Goal: Task Accomplishment & Management: Use online tool/utility

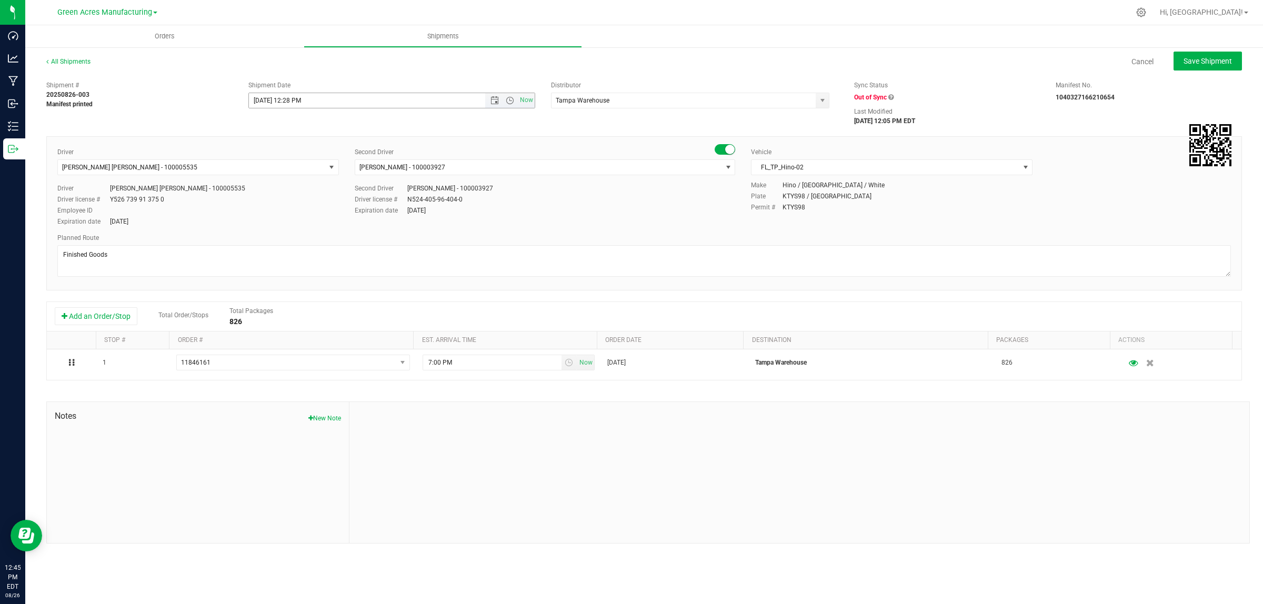
click at [291, 97] on input "8/26/2025 12:28 PM" at bounding box center [376, 100] width 255 height 15
click at [381, 109] on div "Shipment # 20250826-003 Manifest printed Shipment Date 8/26/2025 1:28 PM Now Di…" at bounding box center [643, 101] width 1211 height 50
click at [1202, 61] on span "Save Shipment" at bounding box center [1207, 61] width 48 height 8
type input "8/26/2025 5:28 PM"
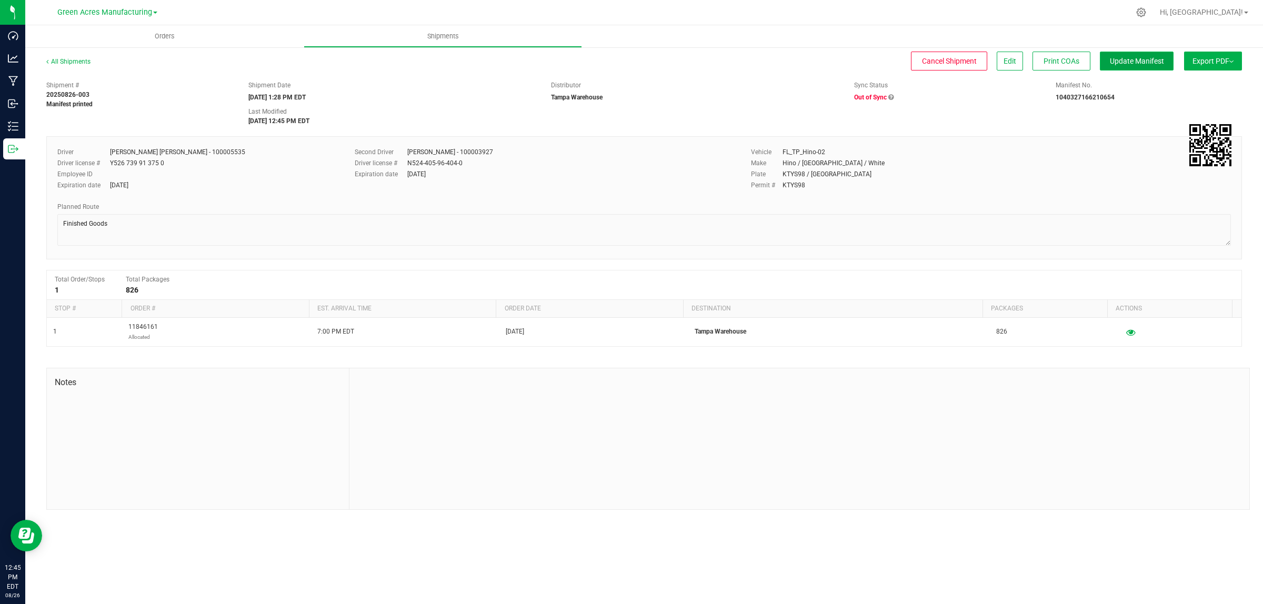
click at [1156, 61] on span "Update Manifest" at bounding box center [1136, 61] width 54 height 8
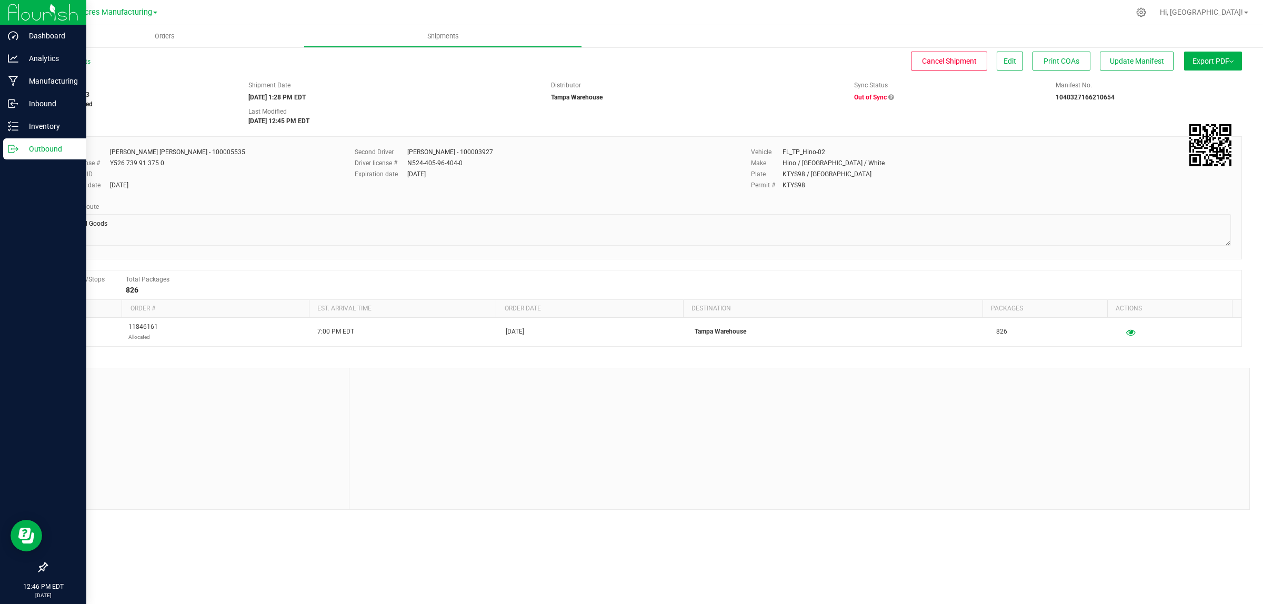
click at [9, 150] on icon at bounding box center [13, 149] width 11 height 11
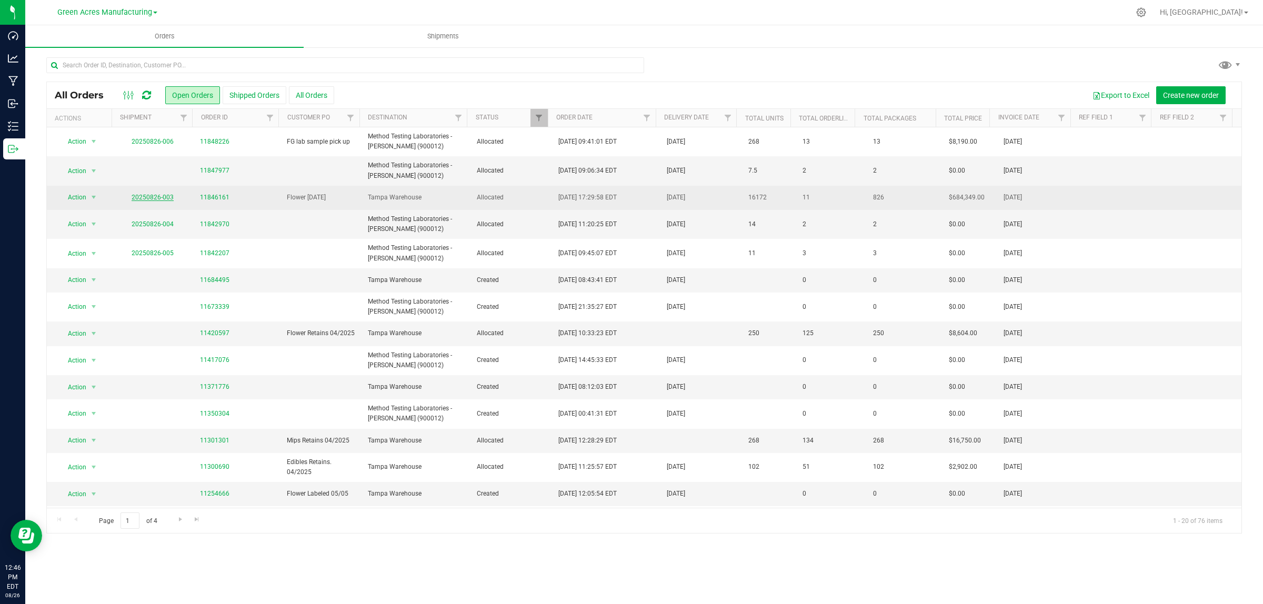
click at [150, 200] on link "20250826-003" at bounding box center [153, 197] width 42 height 7
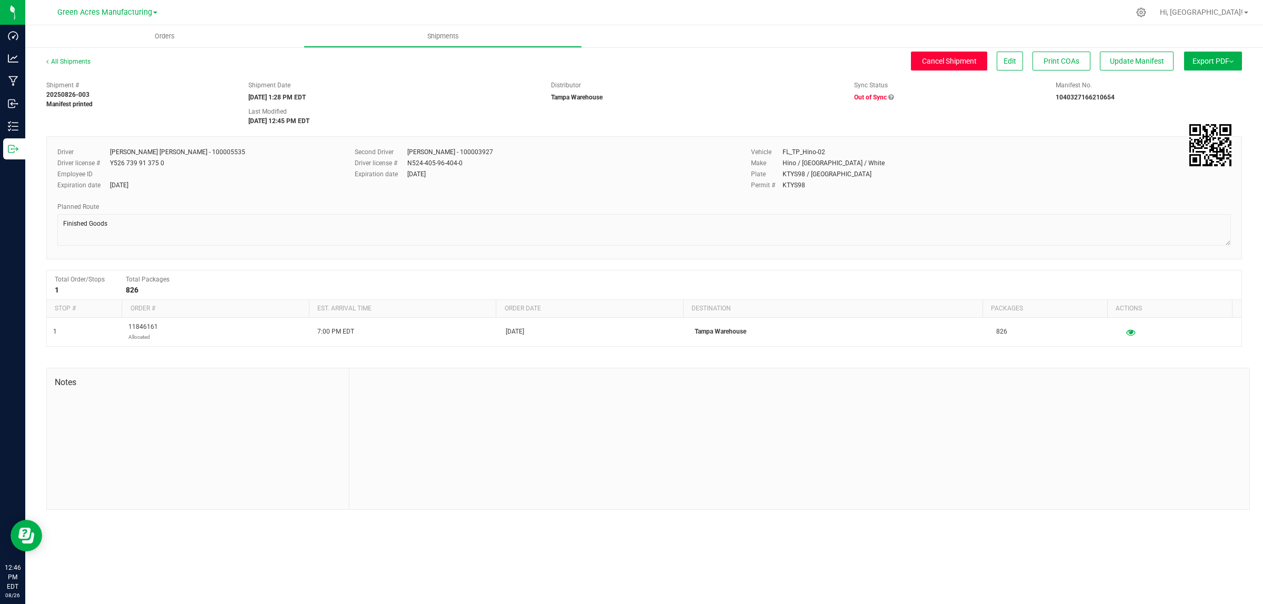
click at [943, 61] on span "Cancel Shipment" at bounding box center [949, 61] width 55 height 8
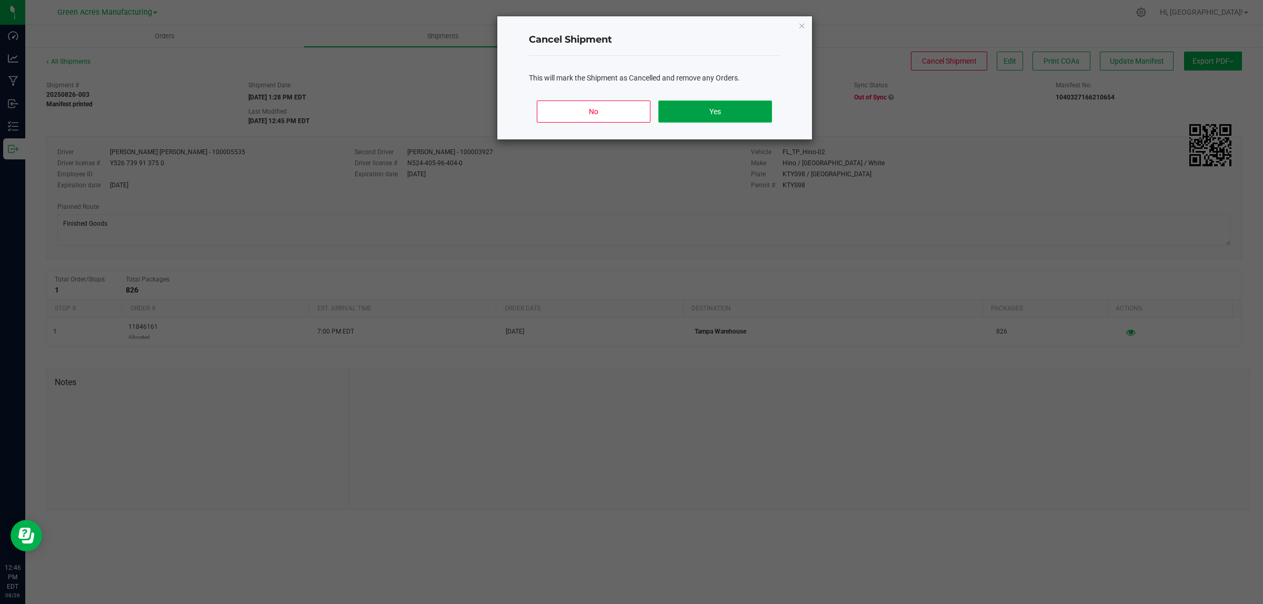
click at [733, 108] on button "Yes" at bounding box center [714, 111] width 113 height 22
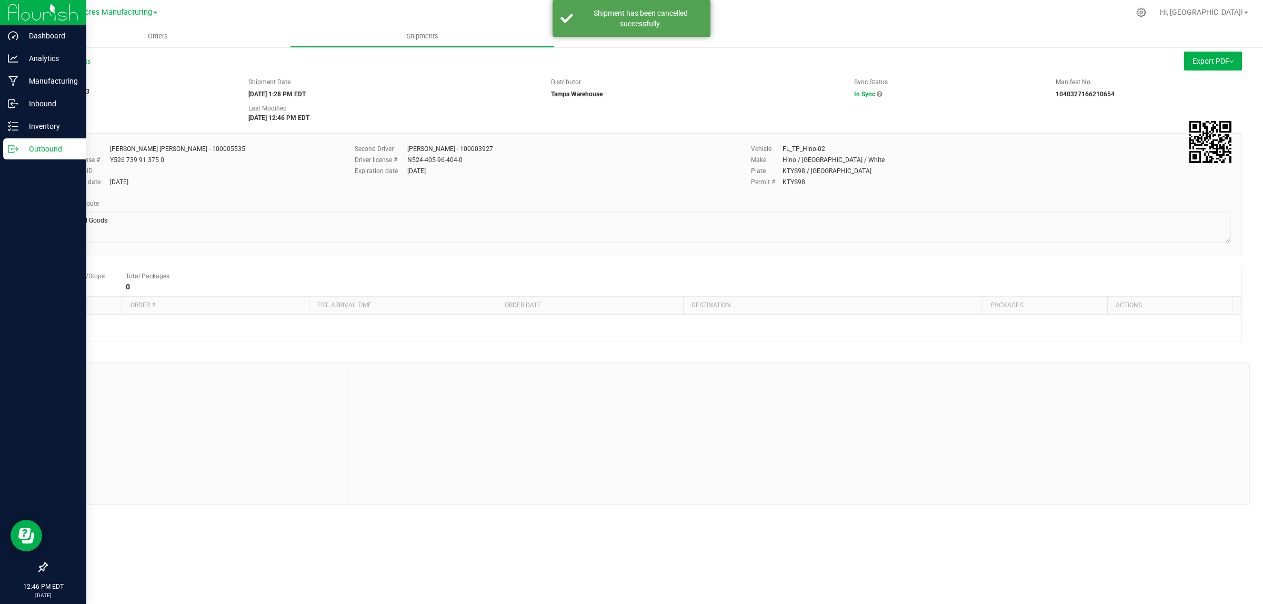
click at [27, 145] on p "Outbound" at bounding box center [49, 149] width 63 height 13
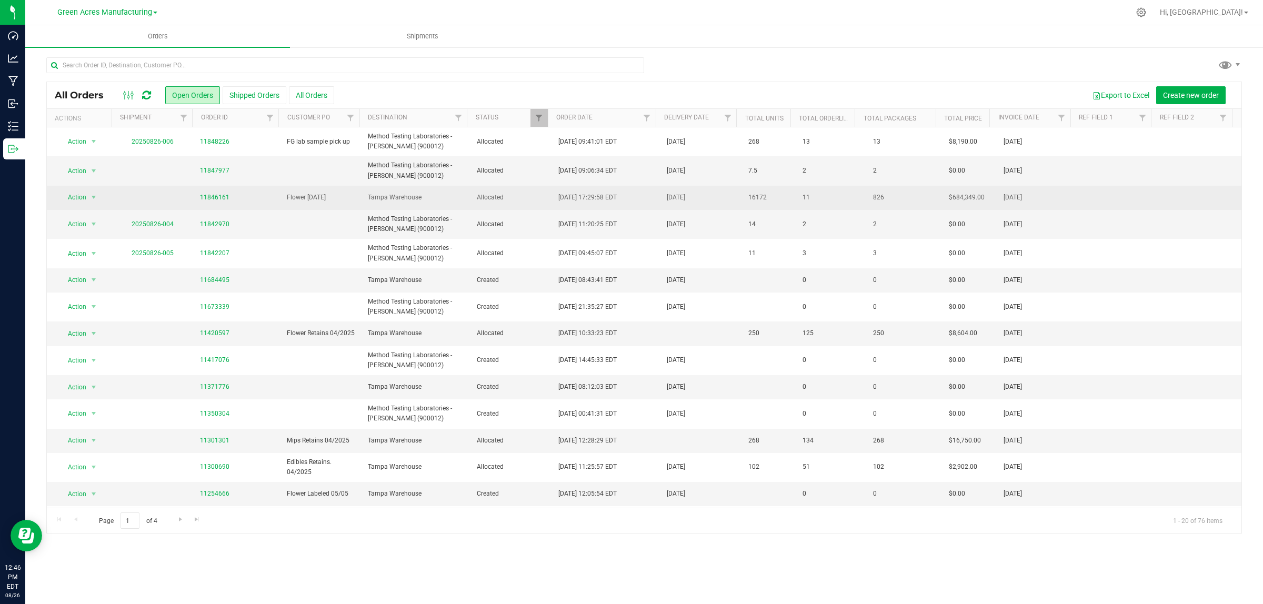
click at [243, 193] on span "11846161" at bounding box center [237, 198] width 74 height 10
click at [425, 199] on span "Tampa Warehouse" at bounding box center [416, 198] width 96 height 10
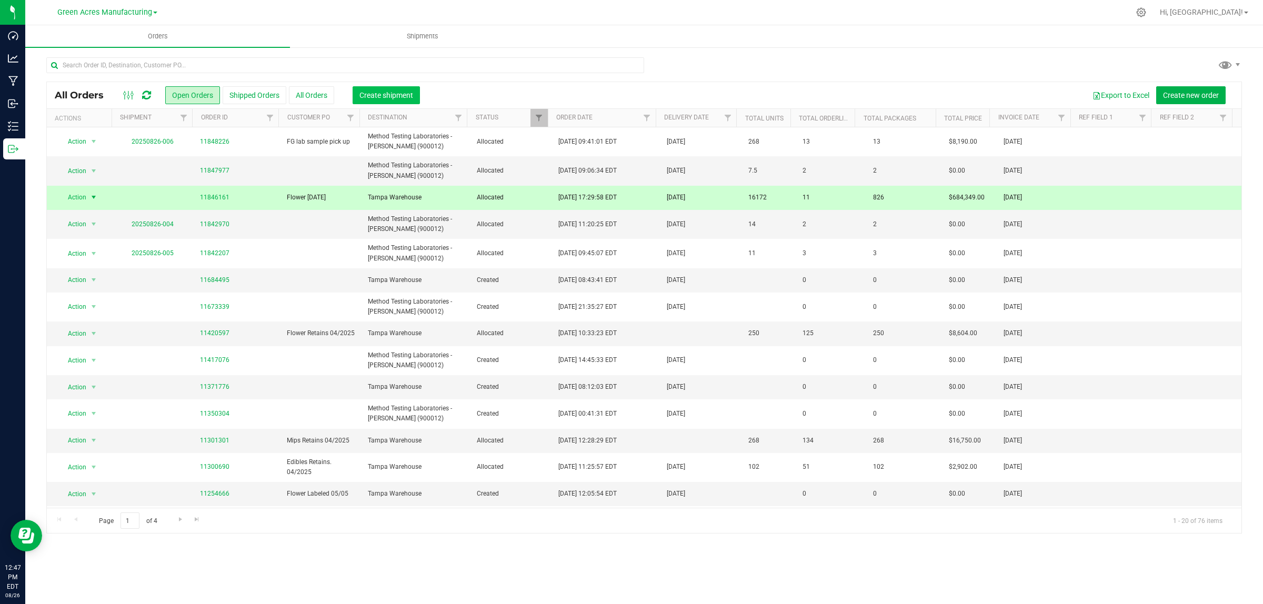
click at [396, 98] on span "Create shipment" at bounding box center [386, 95] width 54 height 8
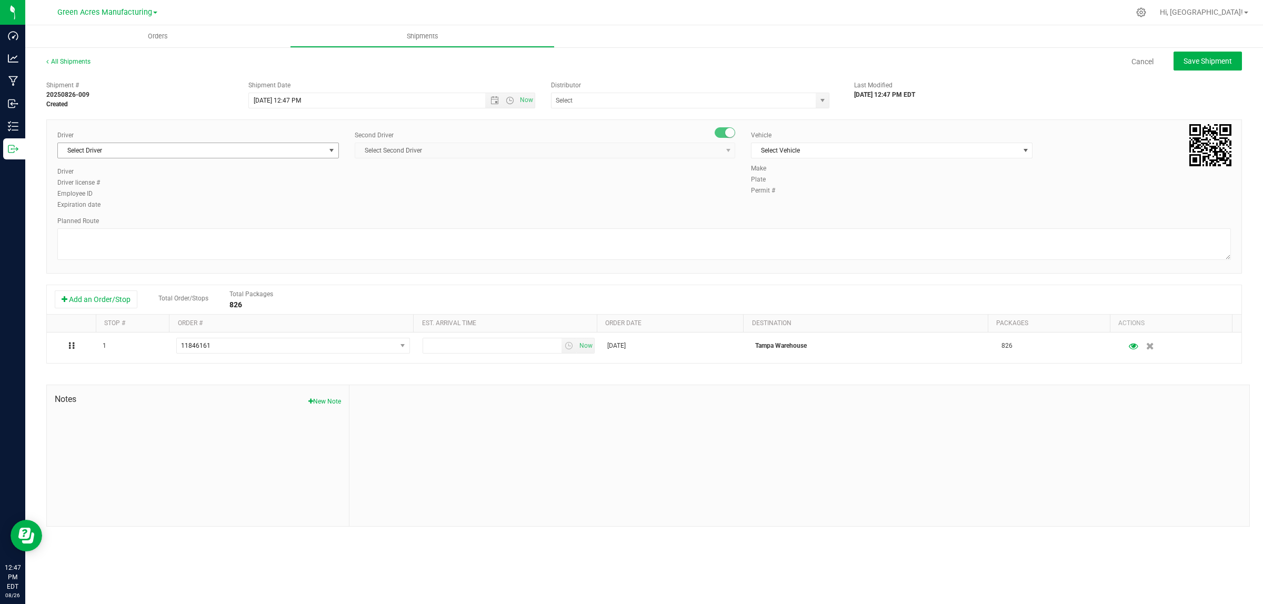
click at [144, 156] on span "Select Driver" at bounding box center [191, 150] width 267 height 15
click at [111, 214] on span "[PERSON_NAME] [PERSON_NAME] - 100005535" at bounding box center [131, 210] width 135 height 14
type input "ricc"
click at [375, 151] on span "Select Second Driver" at bounding box center [538, 150] width 366 height 15
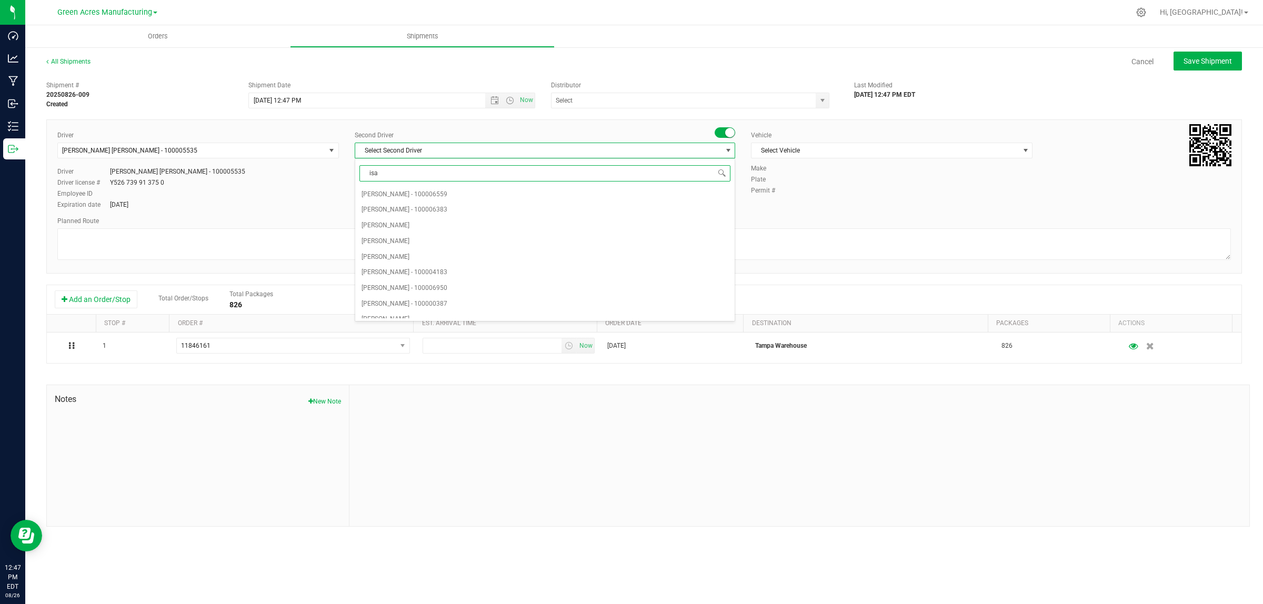
type input "[DEMOGRAPHIC_DATA]"
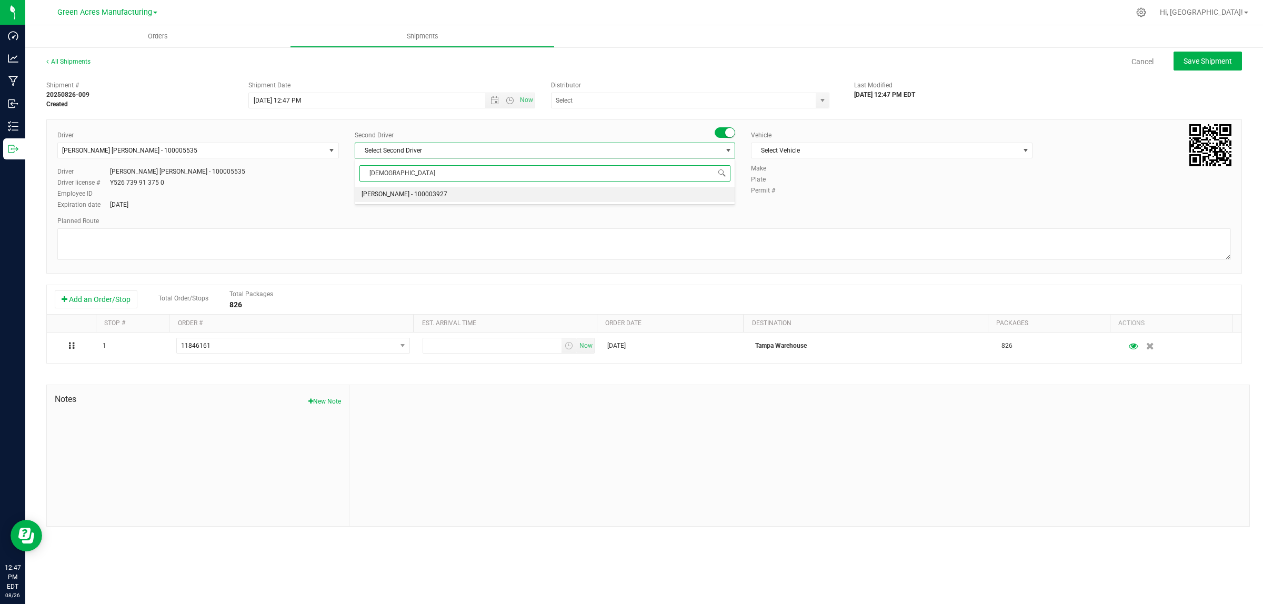
click at [422, 190] on span "[PERSON_NAME] - 100003927" at bounding box center [404, 195] width 86 height 14
click at [812, 146] on span "Select Vehicle" at bounding box center [884, 150] width 267 height 15
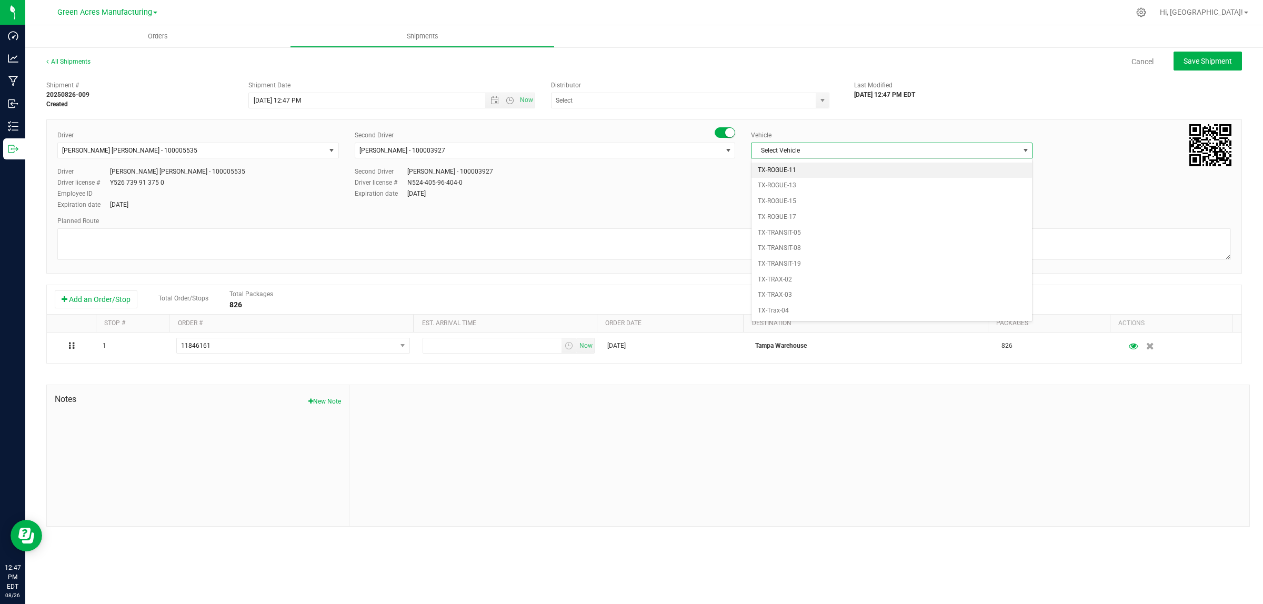
scroll to position [765, 0]
click at [793, 177] on li "FL_TP_Hino-02" at bounding box center [891, 169] width 280 height 16
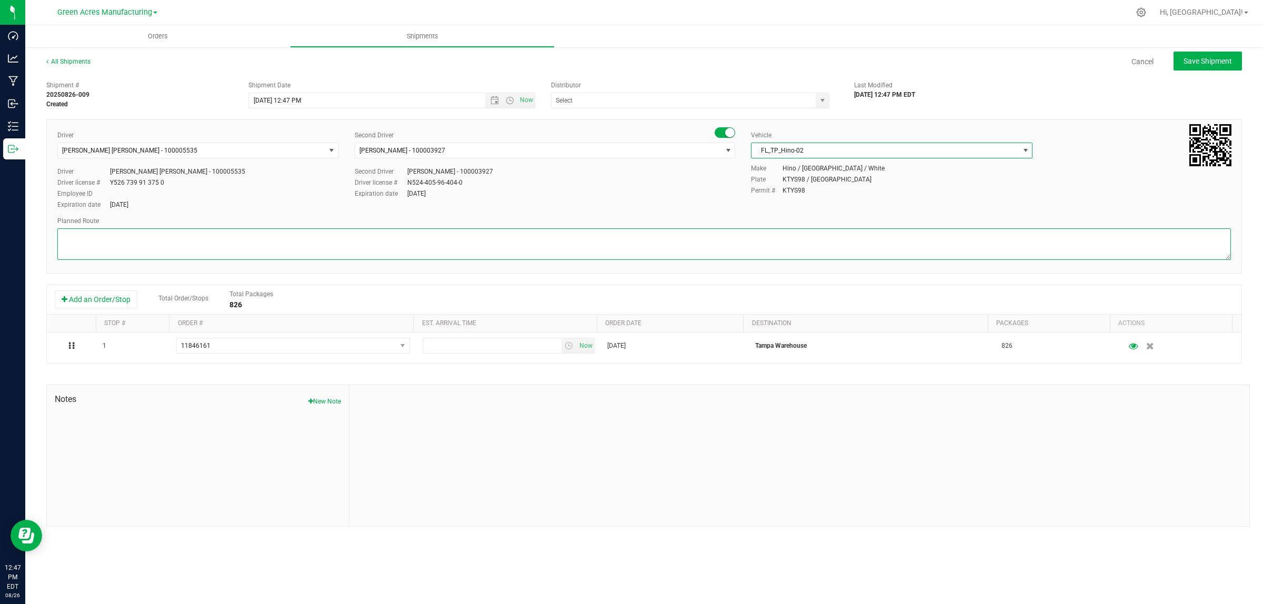
click at [674, 248] on textarea at bounding box center [643, 244] width 1173 height 32
type textarea "Finished Goods"
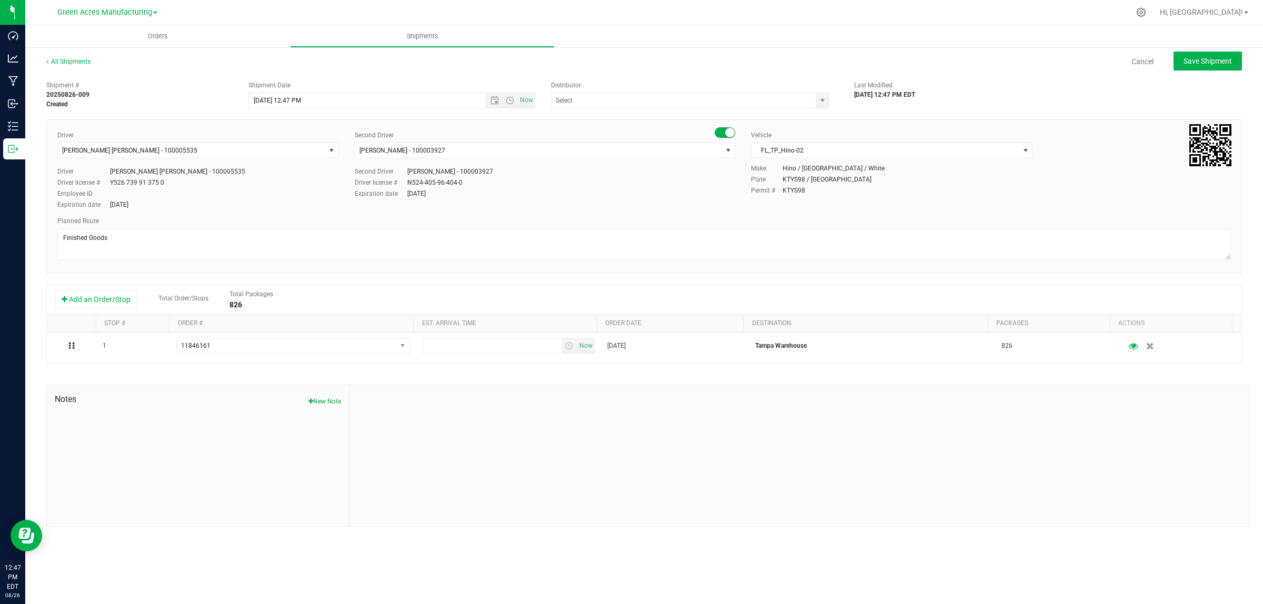
drag, startPoint x: 567, startPoint y: 408, endPoint x: 388, endPoint y: 130, distance: 331.1
click at [567, 408] on div at bounding box center [799, 455] width 900 height 141
click at [289, 100] on input "[DATE] 12:47 PM" at bounding box center [376, 100] width 255 height 15
click at [540, 434] on div at bounding box center [799, 455] width 900 height 141
click at [1213, 58] on span "Save Shipment" at bounding box center [1207, 61] width 48 height 8
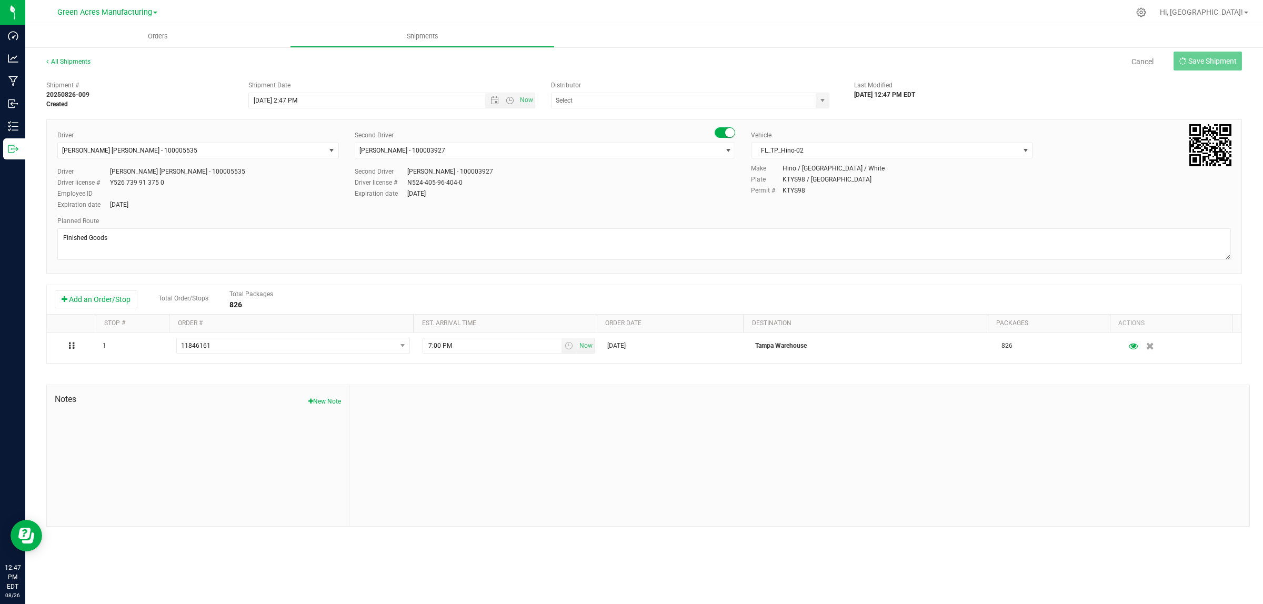
type input "[DATE] 6:47 PM"
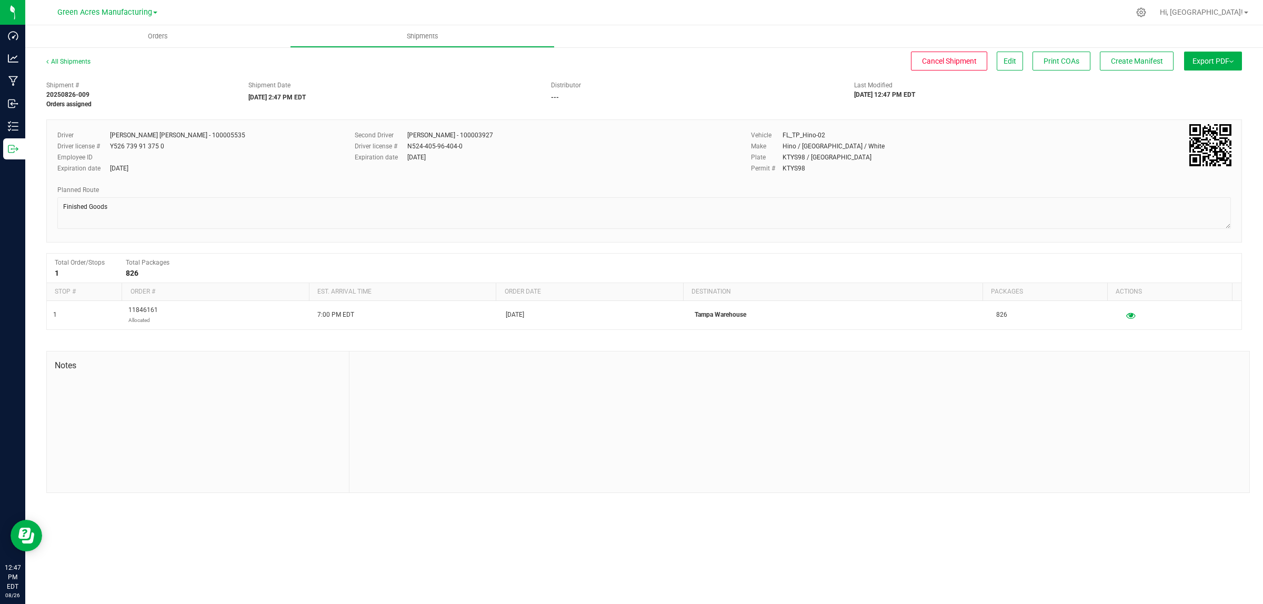
click at [1213, 59] on span "Export PDF" at bounding box center [1212, 61] width 41 height 8
click at [1205, 100] on span "Manifest by Lot" at bounding box center [1186, 99] width 44 height 7
click at [1143, 69] on button "Create Manifest" at bounding box center [1136, 61] width 74 height 19
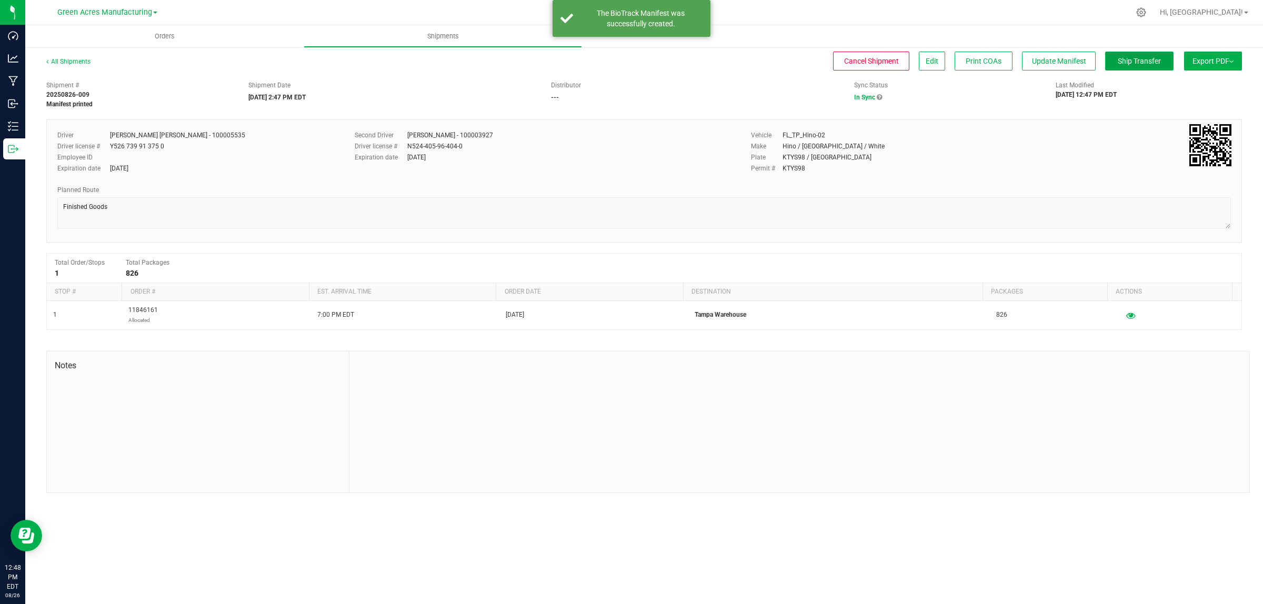
click at [1143, 69] on button "Ship Transfer" at bounding box center [1139, 61] width 68 height 19
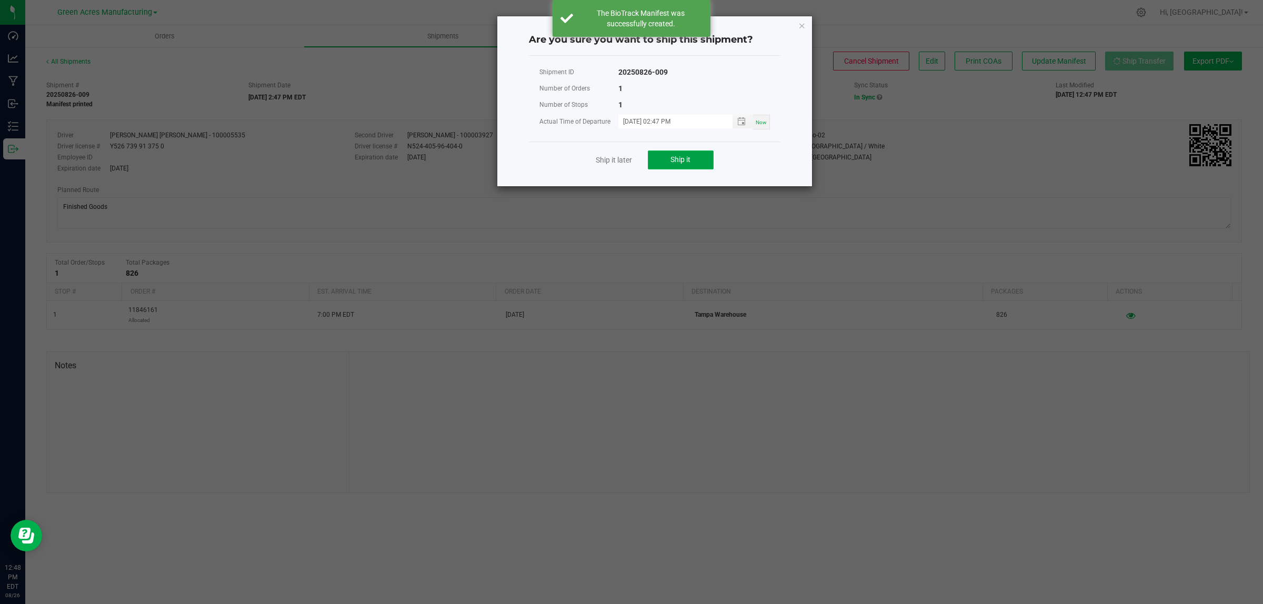
click at [680, 164] on span "Ship it" at bounding box center [680, 159] width 20 height 8
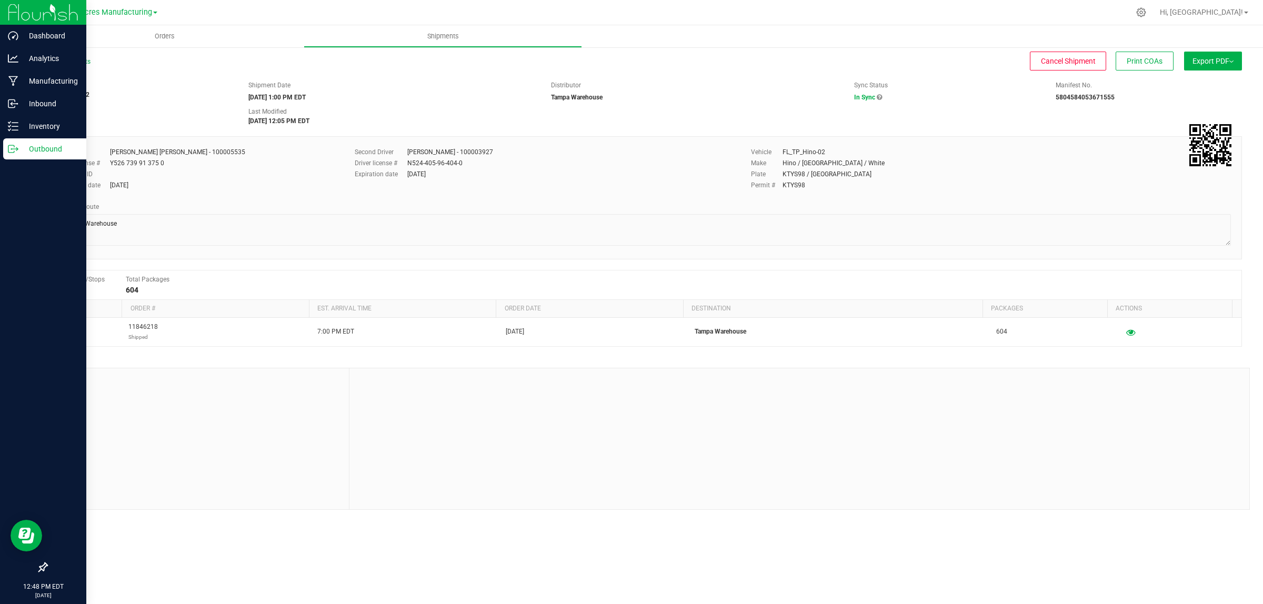
click at [44, 147] on p "Outbound" at bounding box center [49, 149] width 63 height 13
